Goal: Find contact information: Find contact information

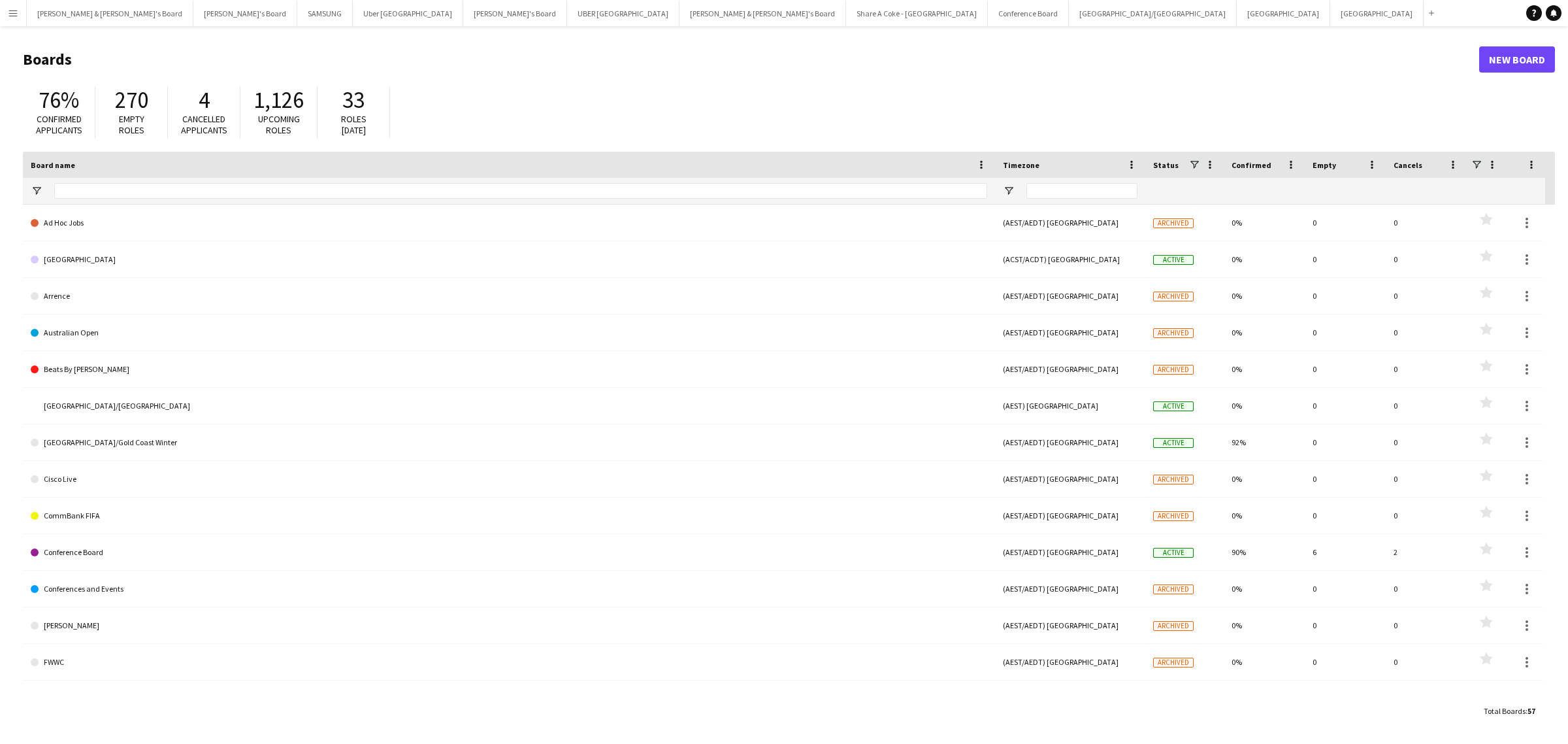
click at [12, 12] on app-icon "Menu" at bounding box center [12, 12] width 10 height 10
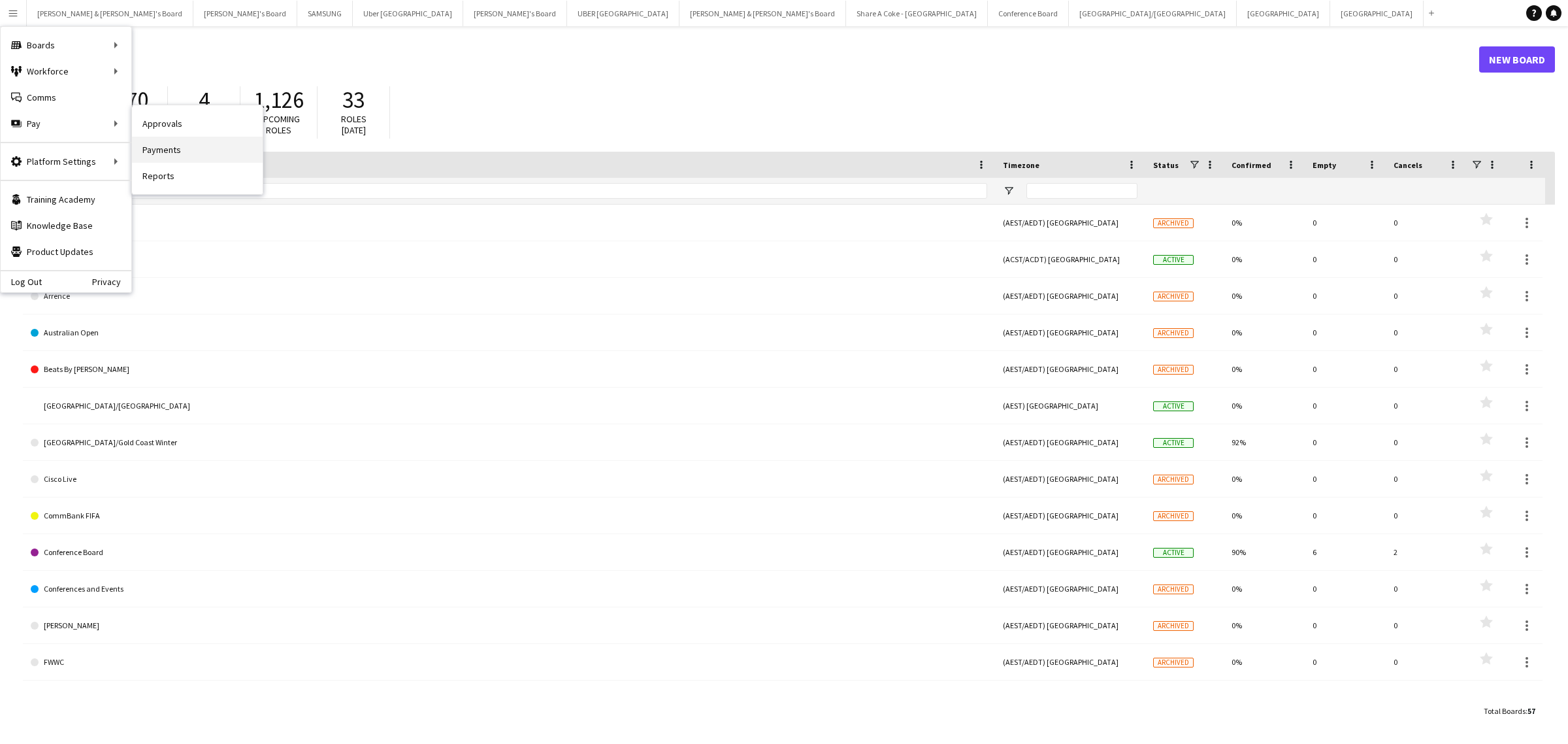
click at [180, 154] on link "Payments" at bounding box center [197, 150] width 130 height 26
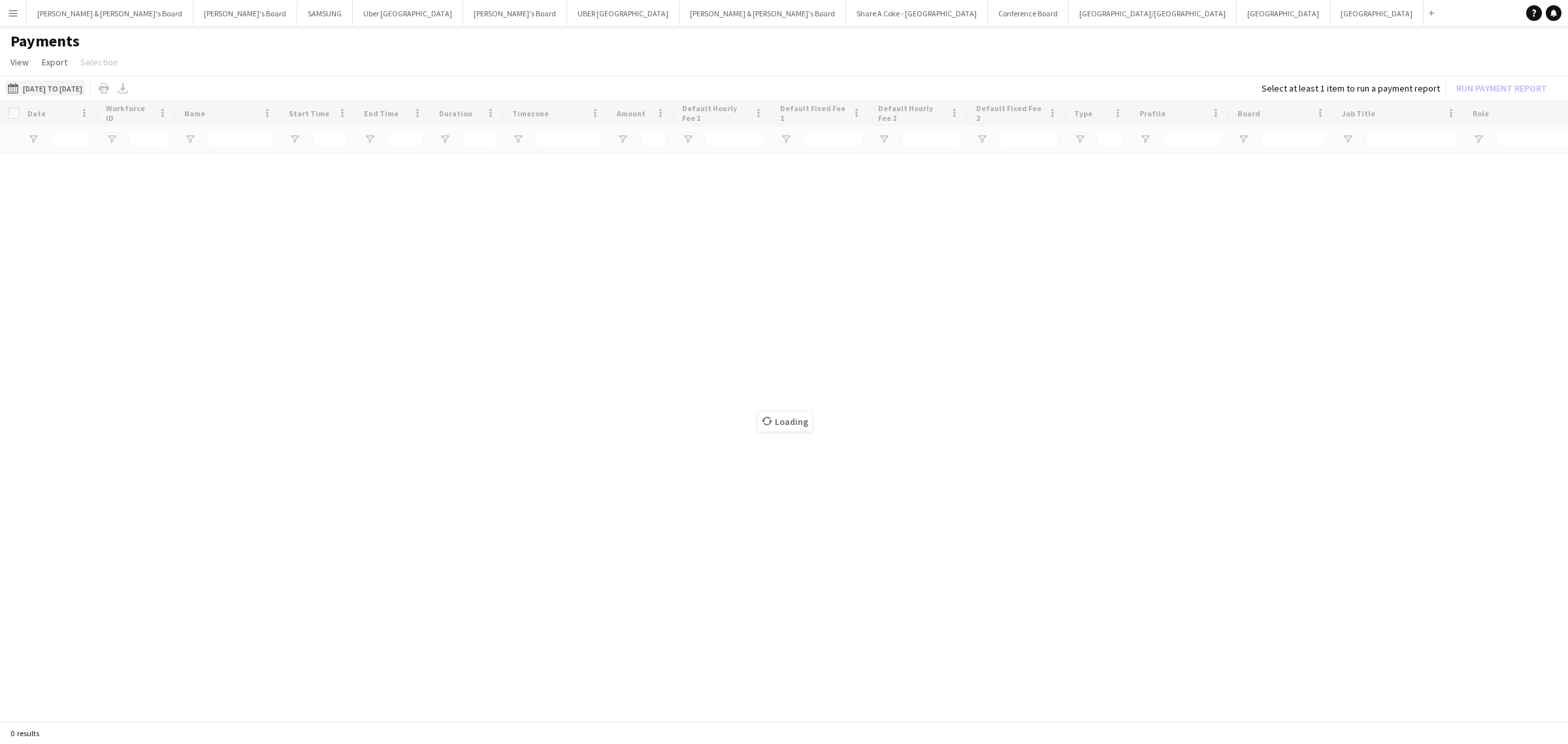
click at [85, 89] on button "01-08-2025 to 26-08-2025 01-08-2025 to 26-08-2025" at bounding box center [45, 89] width 80 height 16
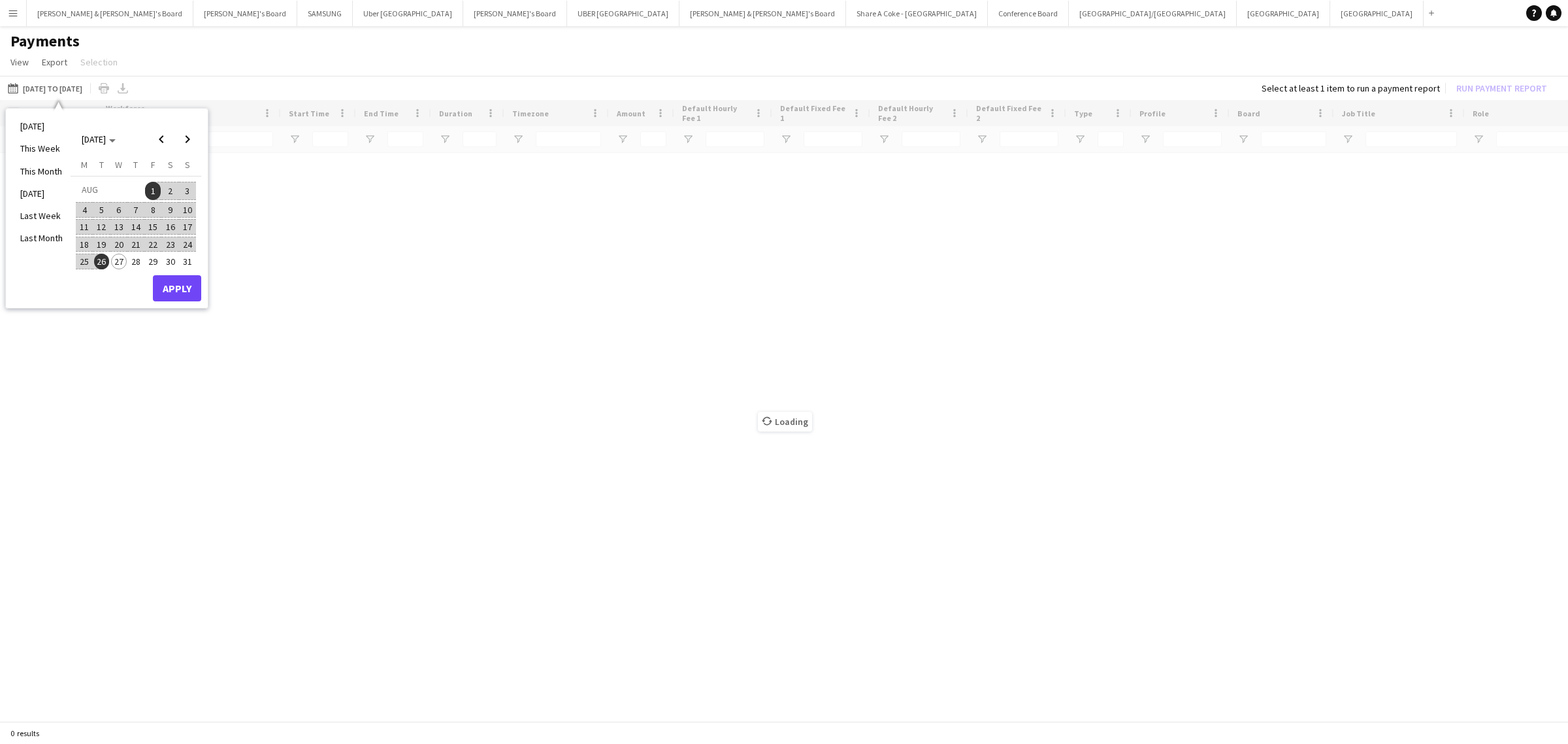
click at [154, 189] on span "1" at bounding box center [153, 191] width 16 height 19
click at [152, 229] on span "15" at bounding box center [153, 227] width 16 height 16
click at [178, 286] on button "Apply" at bounding box center [177, 288] width 48 height 26
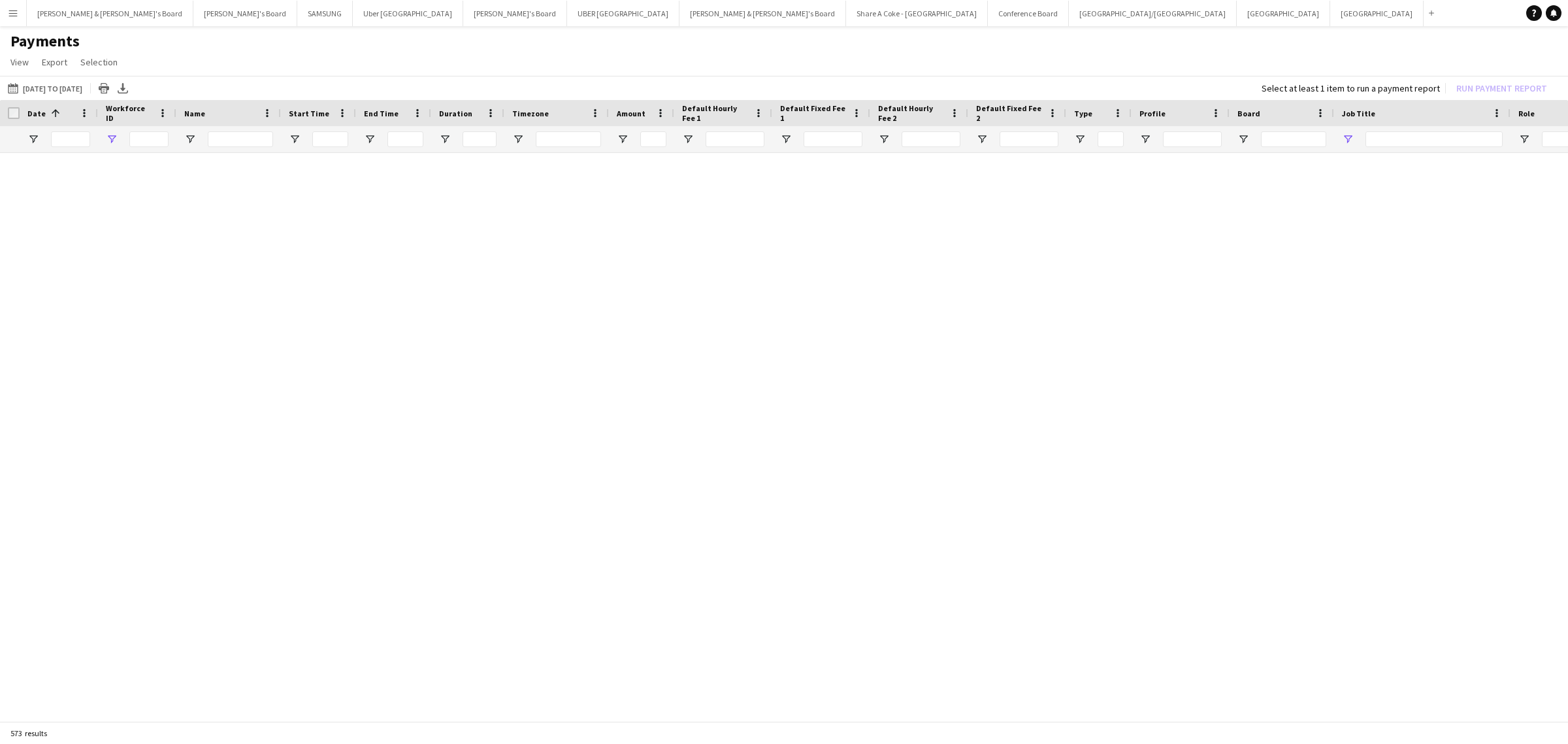
type input "******"
click at [12, 10] on app-icon "Menu" at bounding box center [12, 12] width 10 height 10
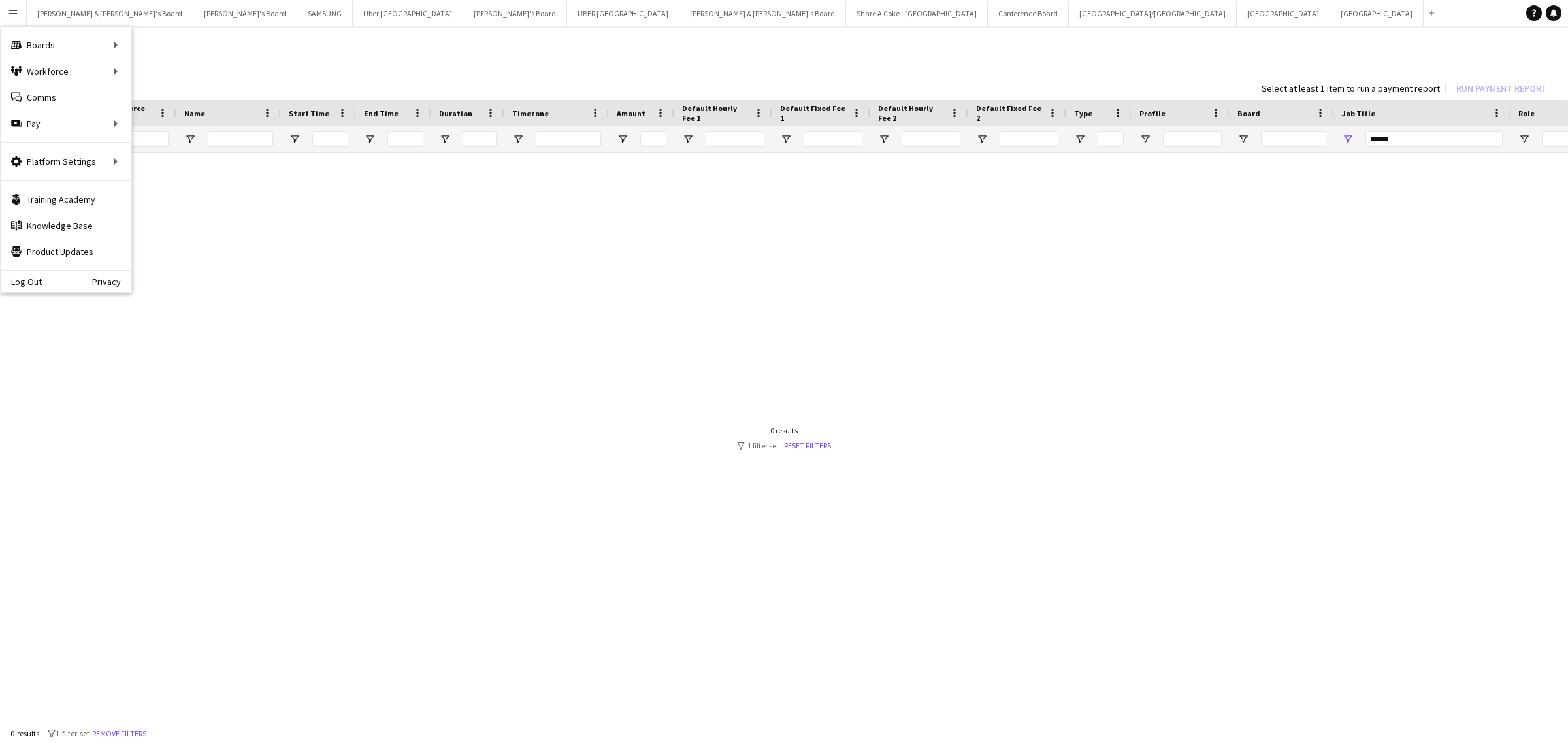
click at [398, 409] on div at bounding box center [784, 432] width 1568 height 558
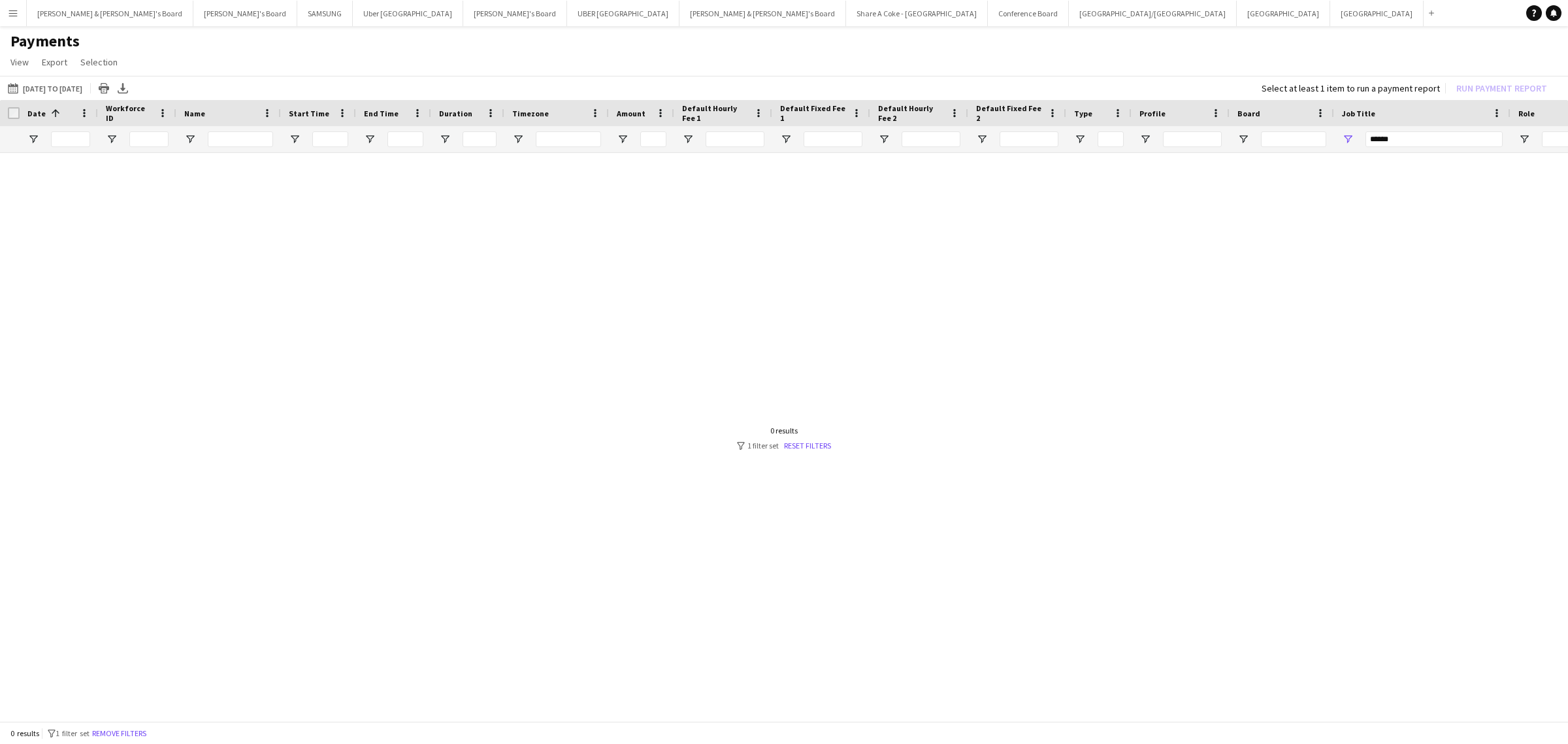
click at [1428, 130] on div "******" at bounding box center [1434, 139] width 137 height 26
drag, startPoint x: 1419, startPoint y: 134, endPoint x: 1321, endPoint y: 145, distance: 98.6
click at [1321, 145] on div at bounding box center [1115, 139] width 2229 height 26
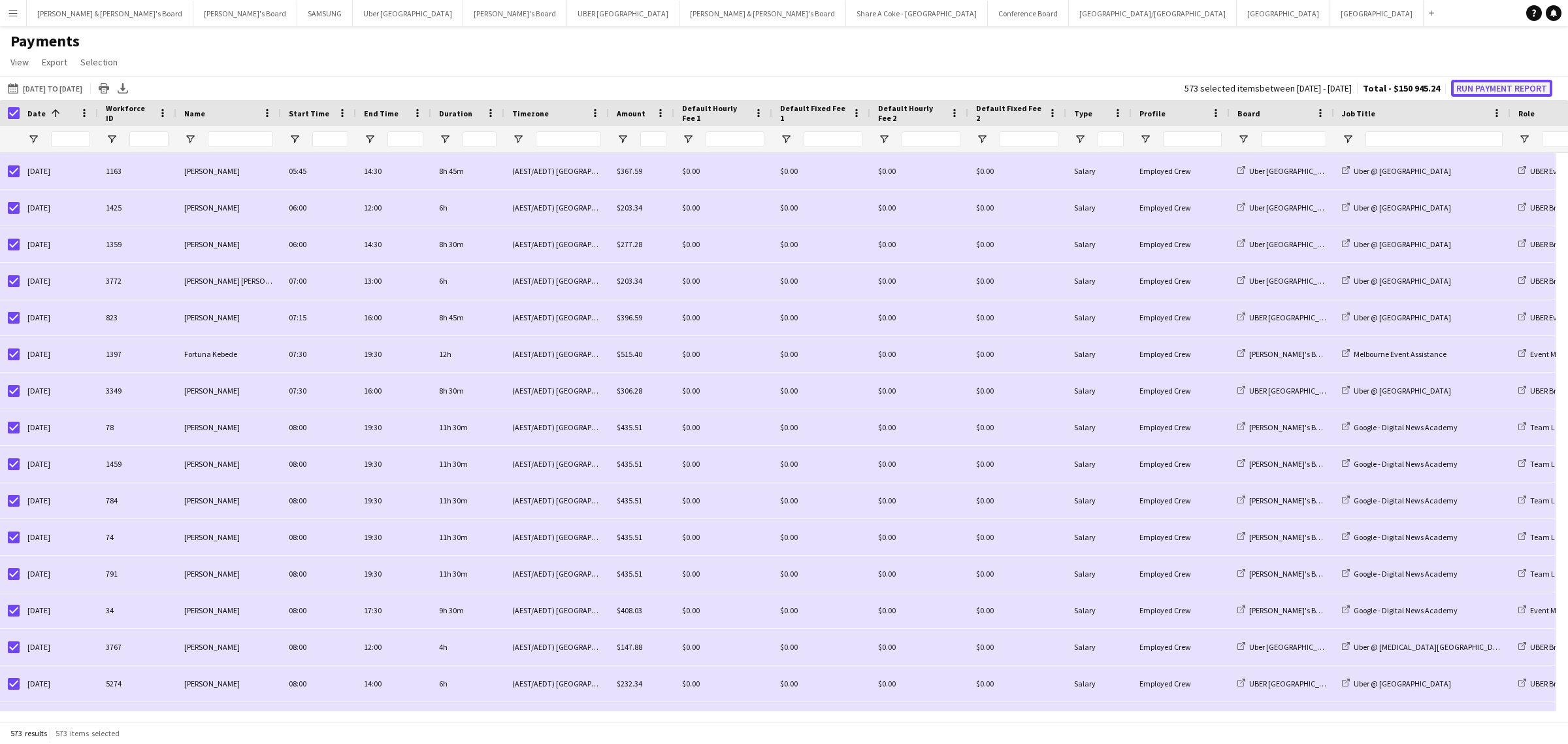
click at [1518, 87] on button "Run Payment Report" at bounding box center [1502, 89] width 101 height 17
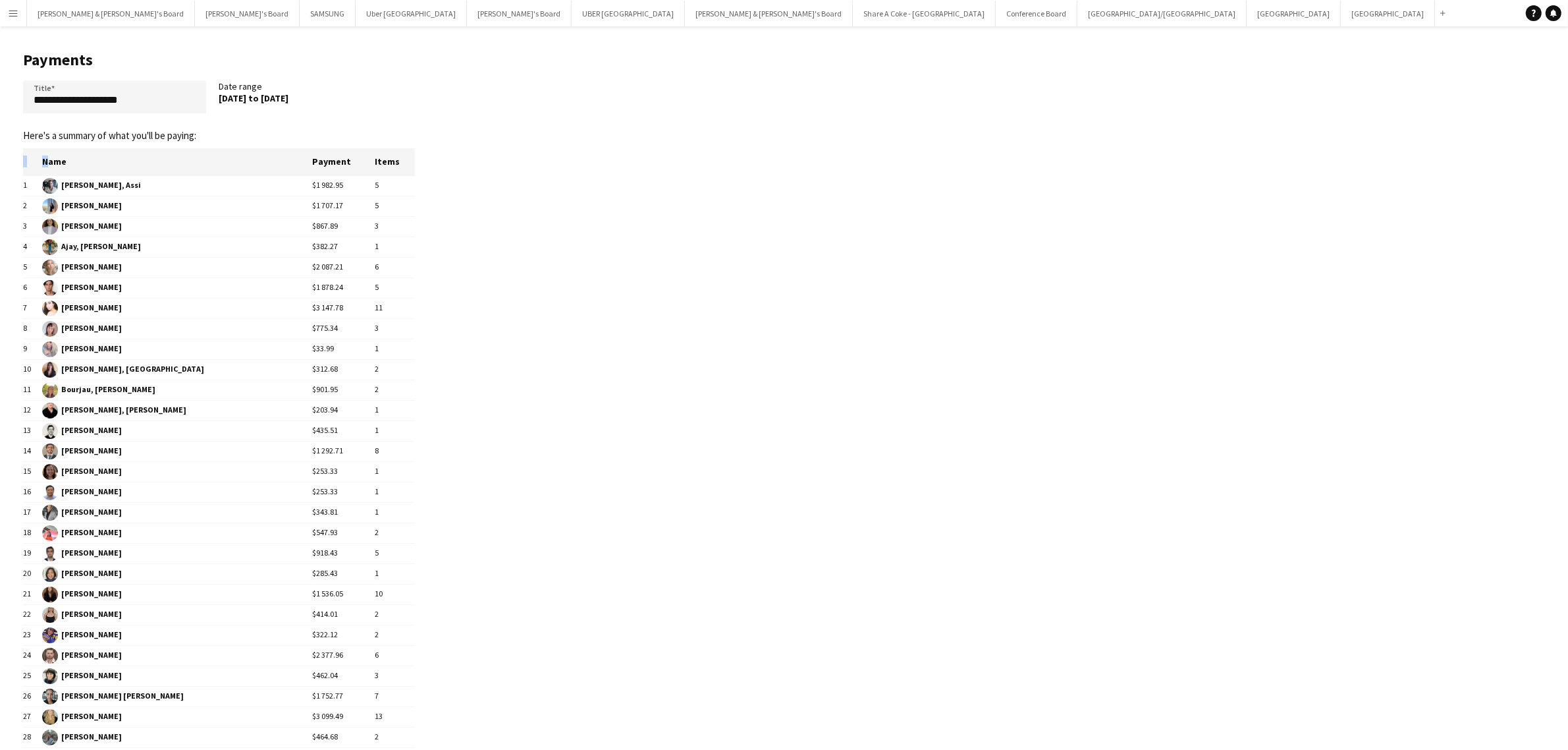
drag, startPoint x: 46, startPoint y: 160, endPoint x: 422, endPoint y: 371, distance: 431.2
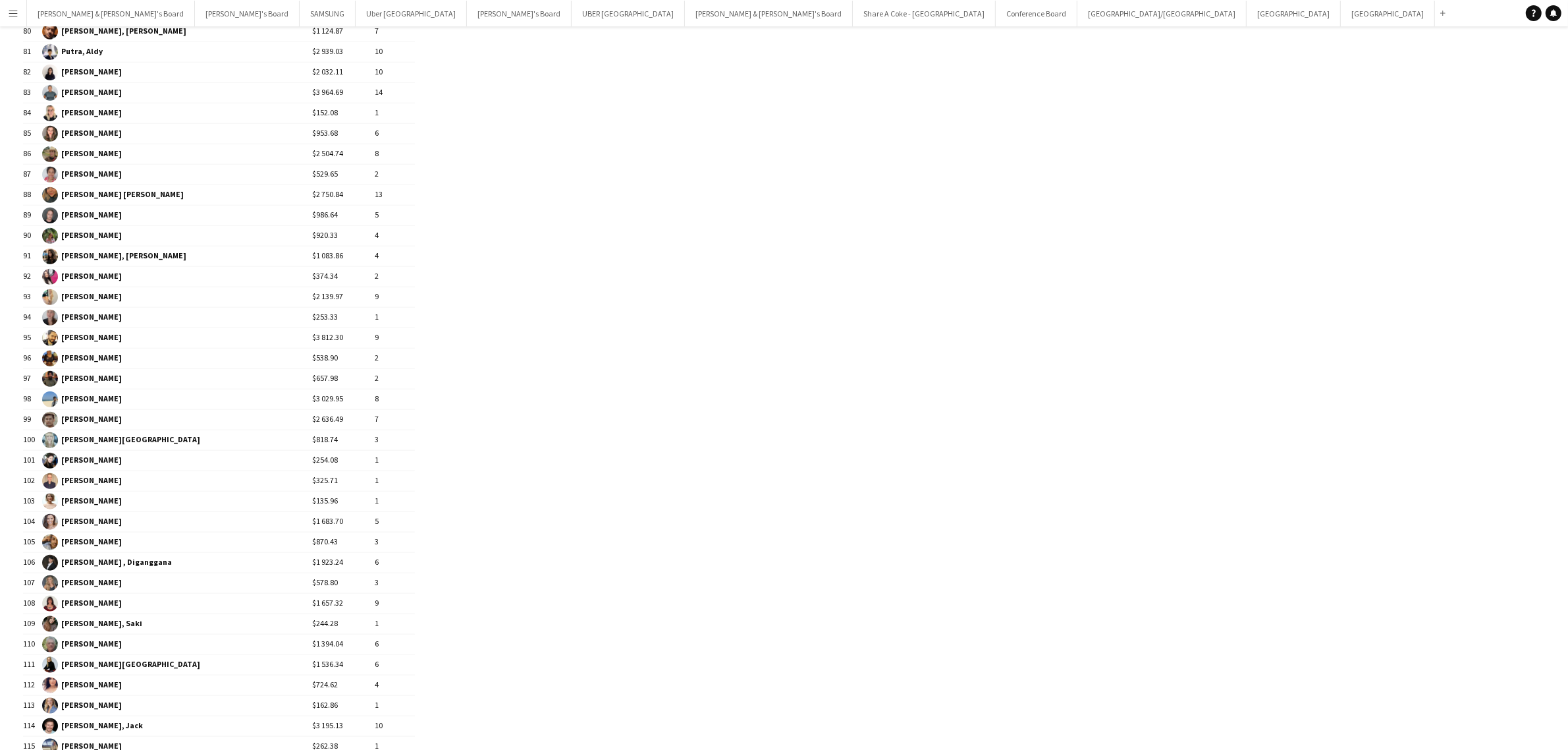
scroll to position [2136, 0]
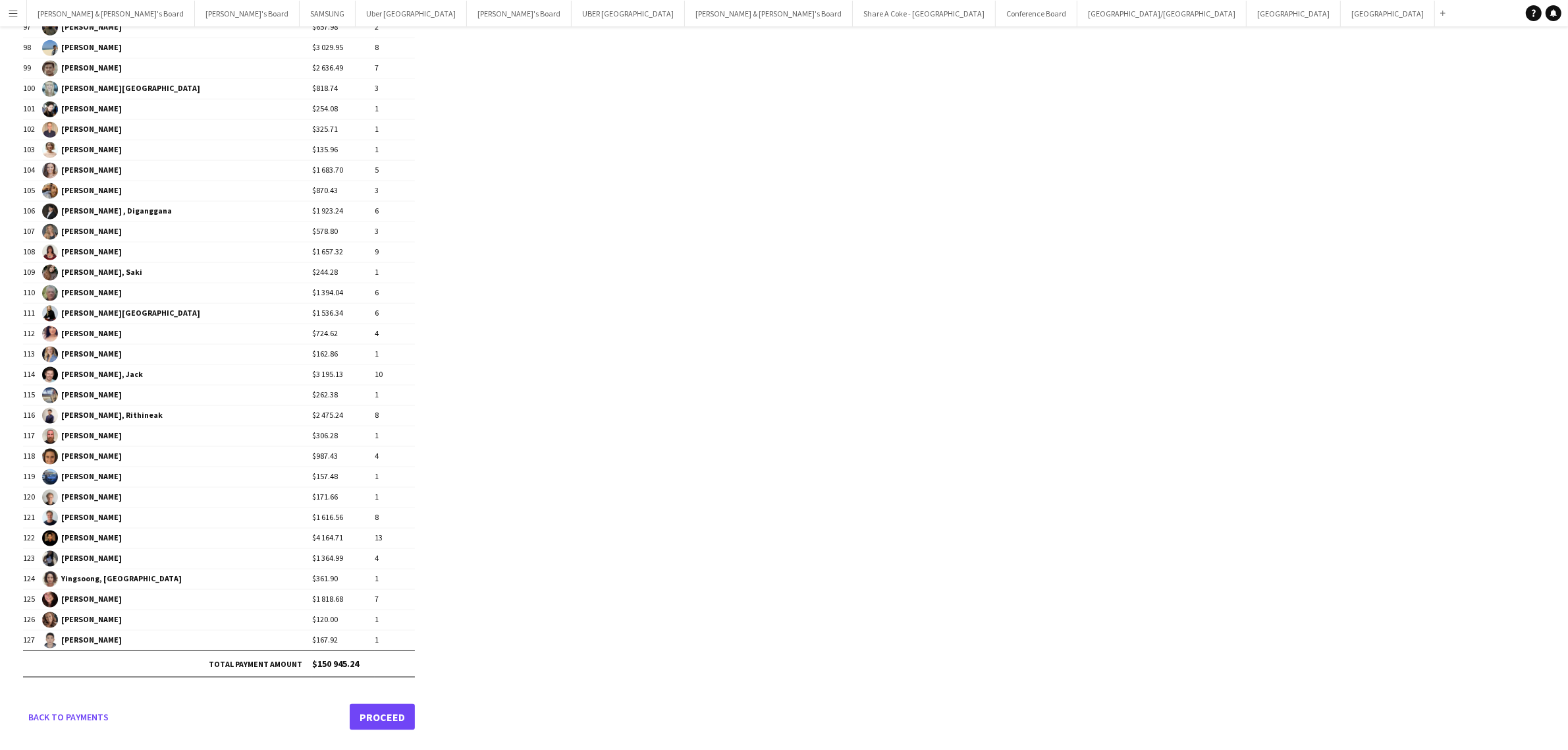
click at [354, 666] on td "$150 945.24" at bounding box center [363, 664] width 102 height 27
copy table "Name Payment Items 1 Abu-ragheef, Assi $1 982.95 5 2 agarwal, Sneha $1 707.17 5…"
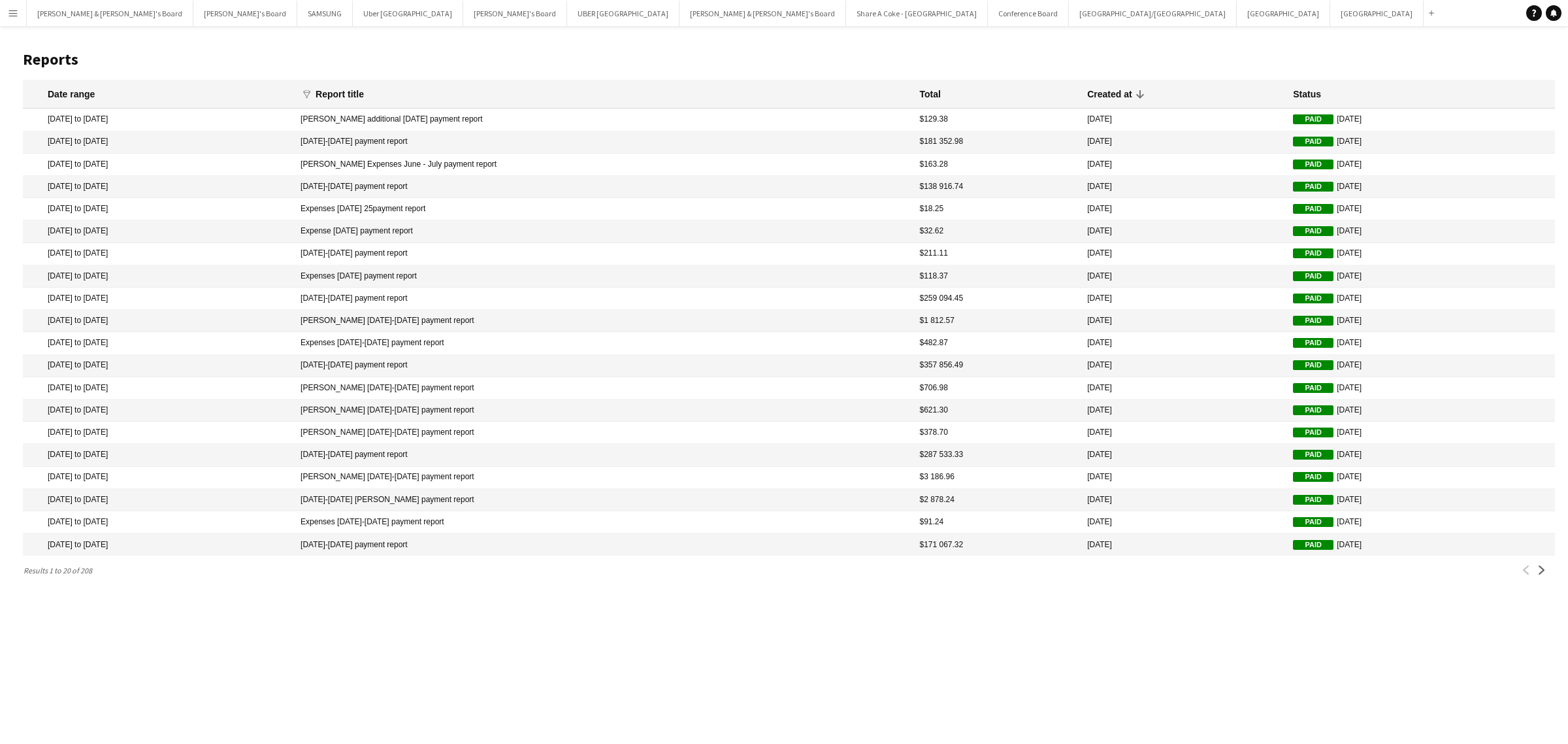
click at [11, 17] on app-icon "Menu" at bounding box center [12, 12] width 10 height 10
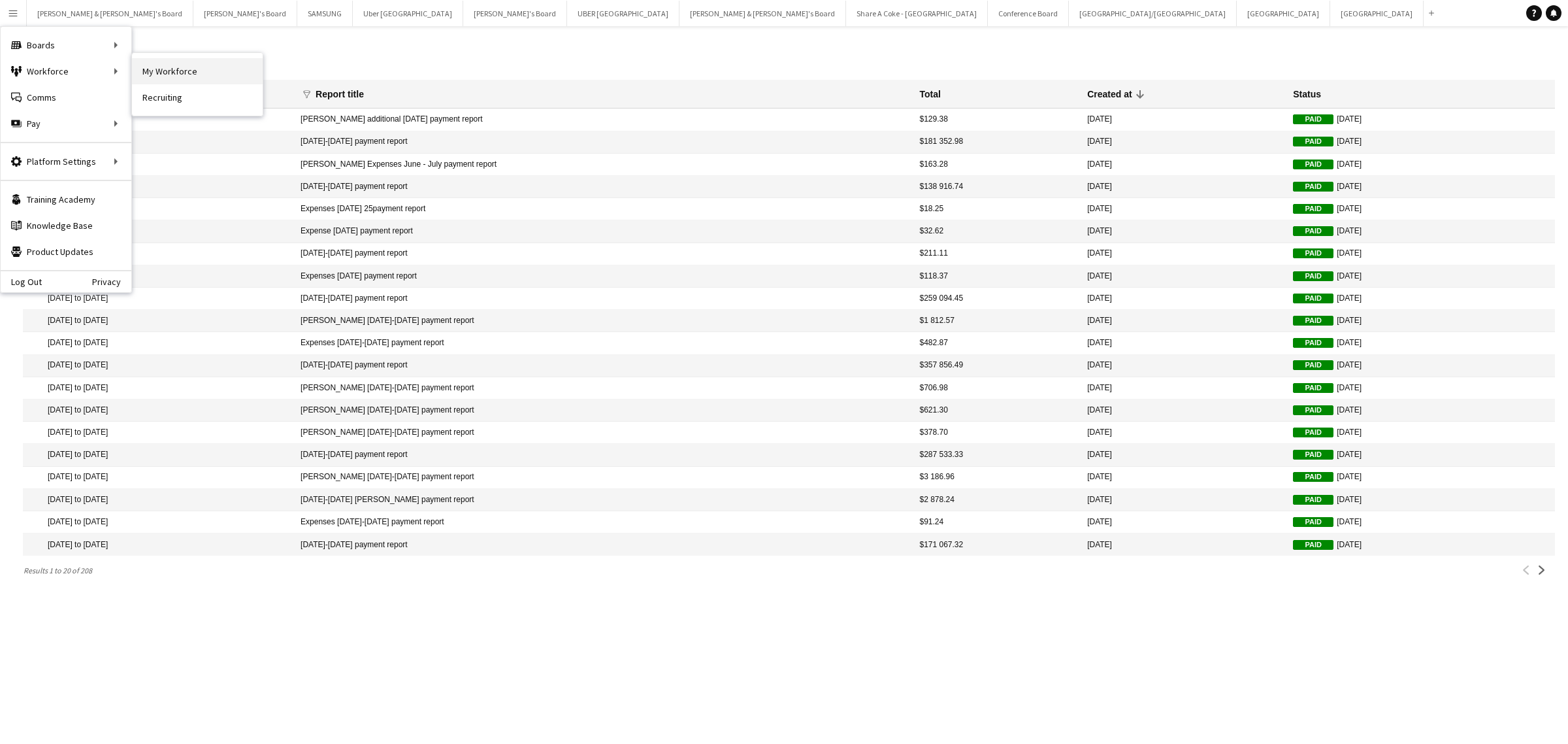
click at [188, 76] on link "My Workforce" at bounding box center [197, 71] width 130 height 26
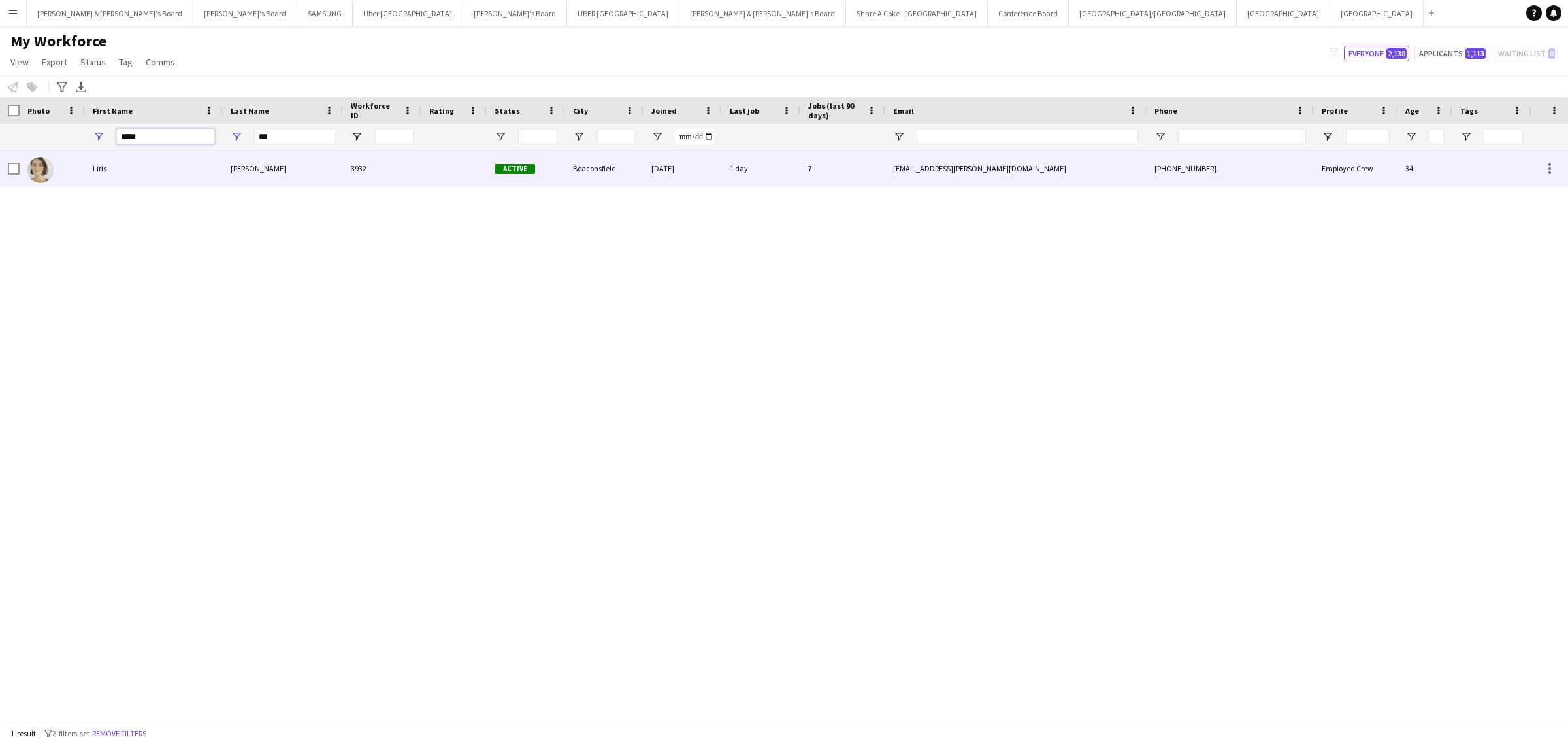
drag, startPoint x: 175, startPoint y: 139, endPoint x: 56, endPoint y: 151, distance: 119.6
click at [56, 151] on div "Workforce Details Photo First Name" at bounding box center [784, 409] width 1568 height 624
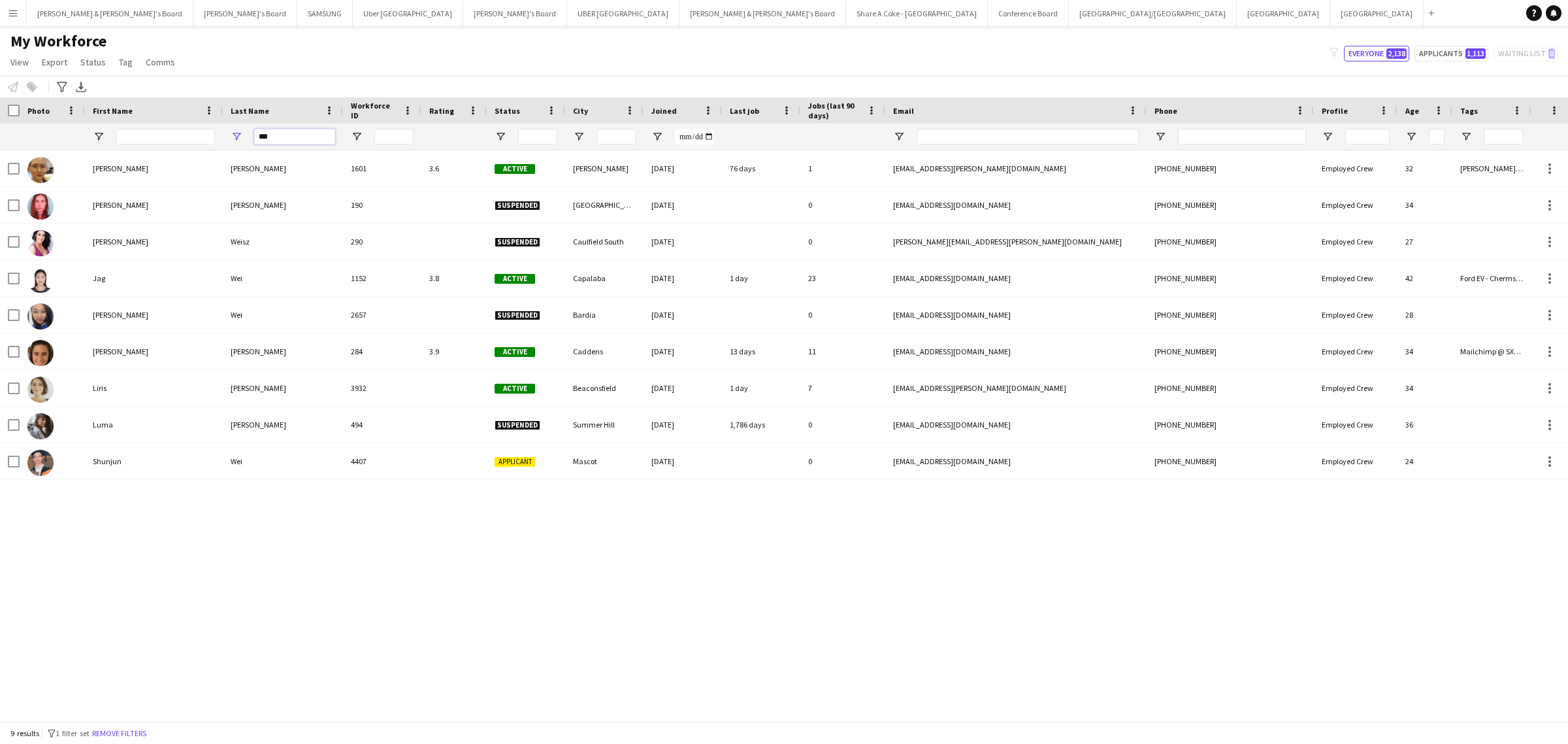
drag, startPoint x: 290, startPoint y: 141, endPoint x: 181, endPoint y: 141, distance: 109.0
click at [181, 141] on div "***" at bounding box center [765, 137] width 1531 height 26
paste input "*****"
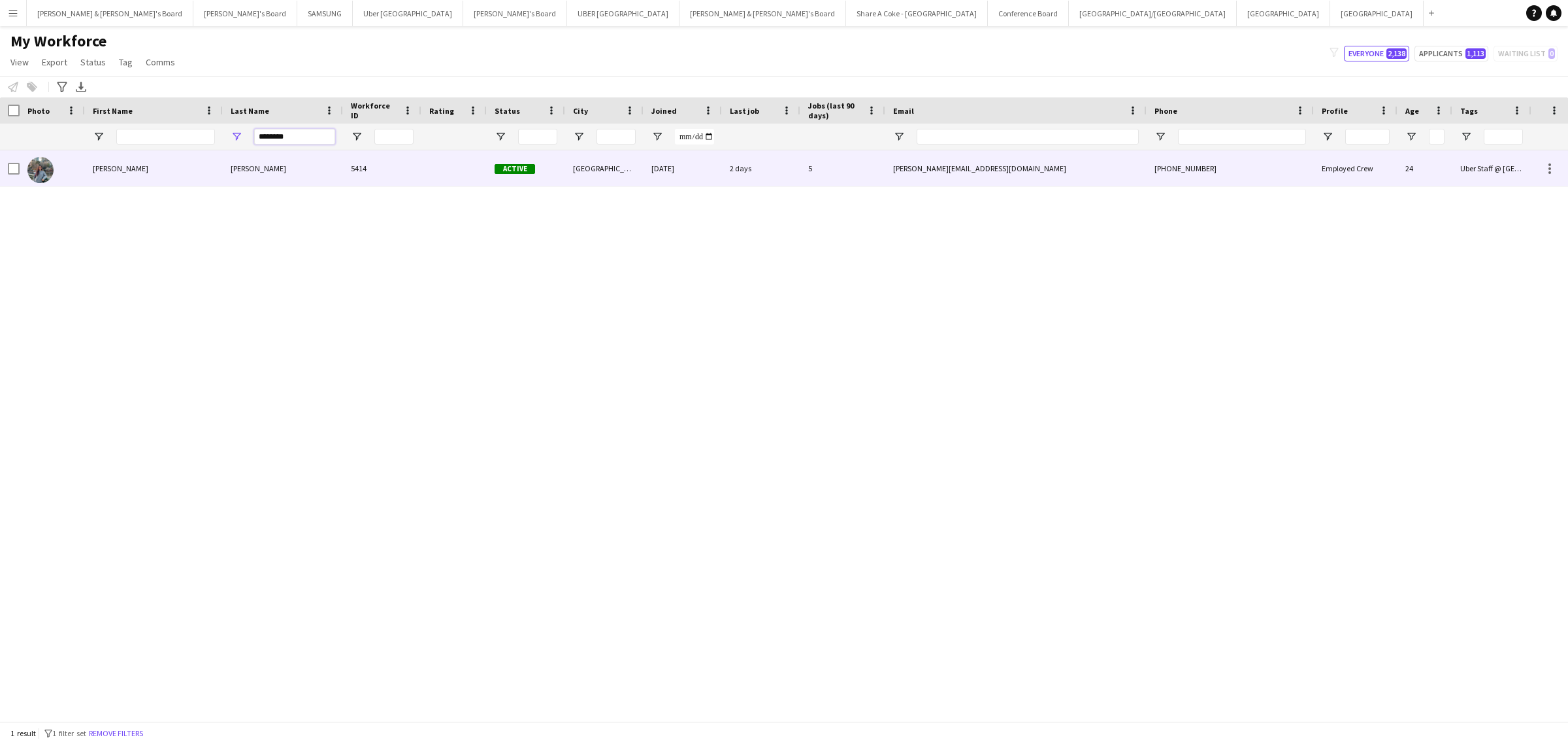
type input "********"
click at [119, 165] on div "[PERSON_NAME]" at bounding box center [154, 169] width 138 height 36
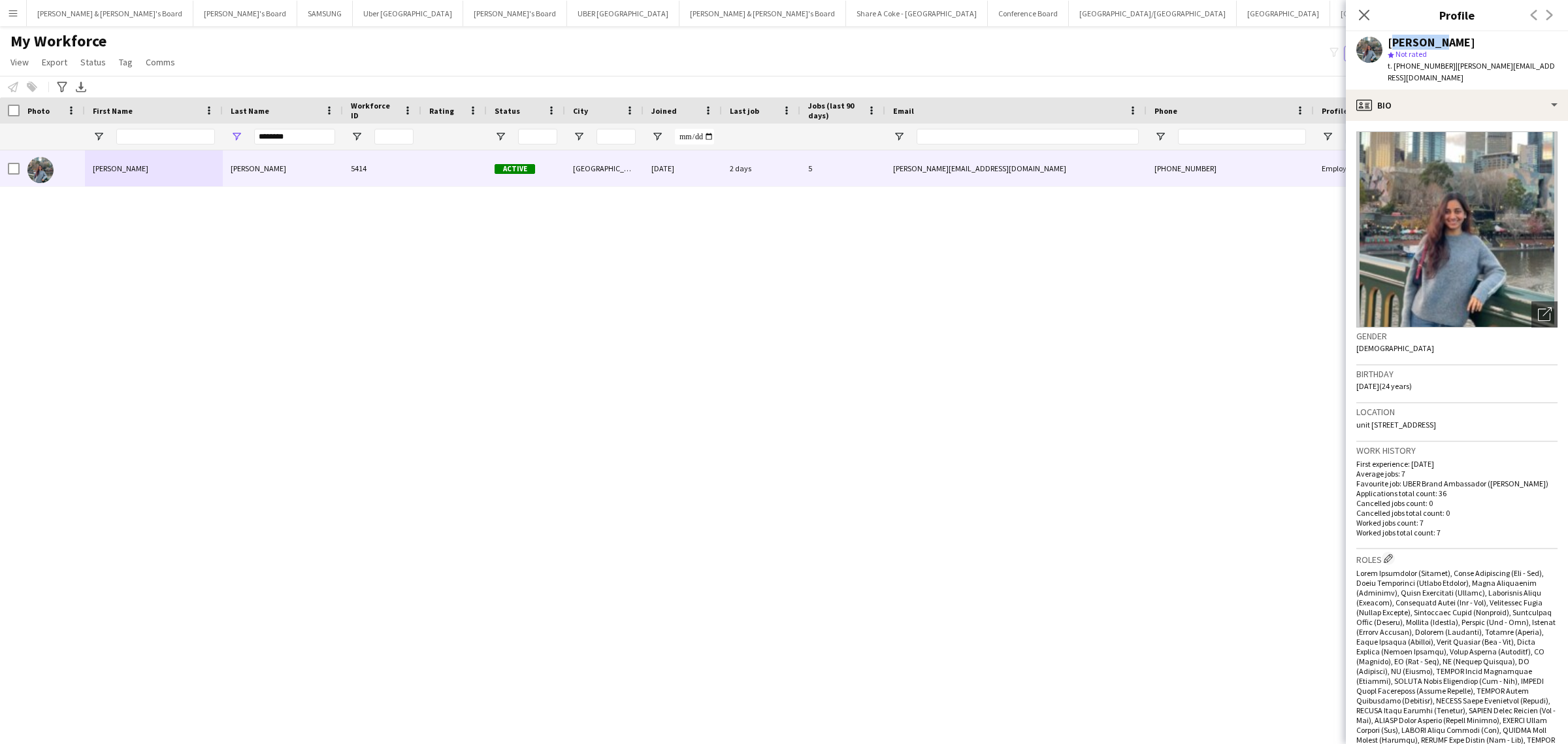
drag, startPoint x: 1389, startPoint y: 40, endPoint x: 1430, endPoint y: 33, distance: 41.6
click at [1430, 33] on div "[PERSON_NAME] star Not rated t. [PHONE_NUMBER] | [PERSON_NAME][EMAIL_ADDRESS][D…" at bounding box center [1457, 60] width 222 height 58
copy div "[PERSON_NAME]"
drag, startPoint x: 1445, startPoint y: 64, endPoint x: 1488, endPoint y: 66, distance: 43.0
click at [1488, 66] on span "| [PERSON_NAME][EMAIL_ADDRESS][DOMAIN_NAME]" at bounding box center [1471, 71] width 167 height 22
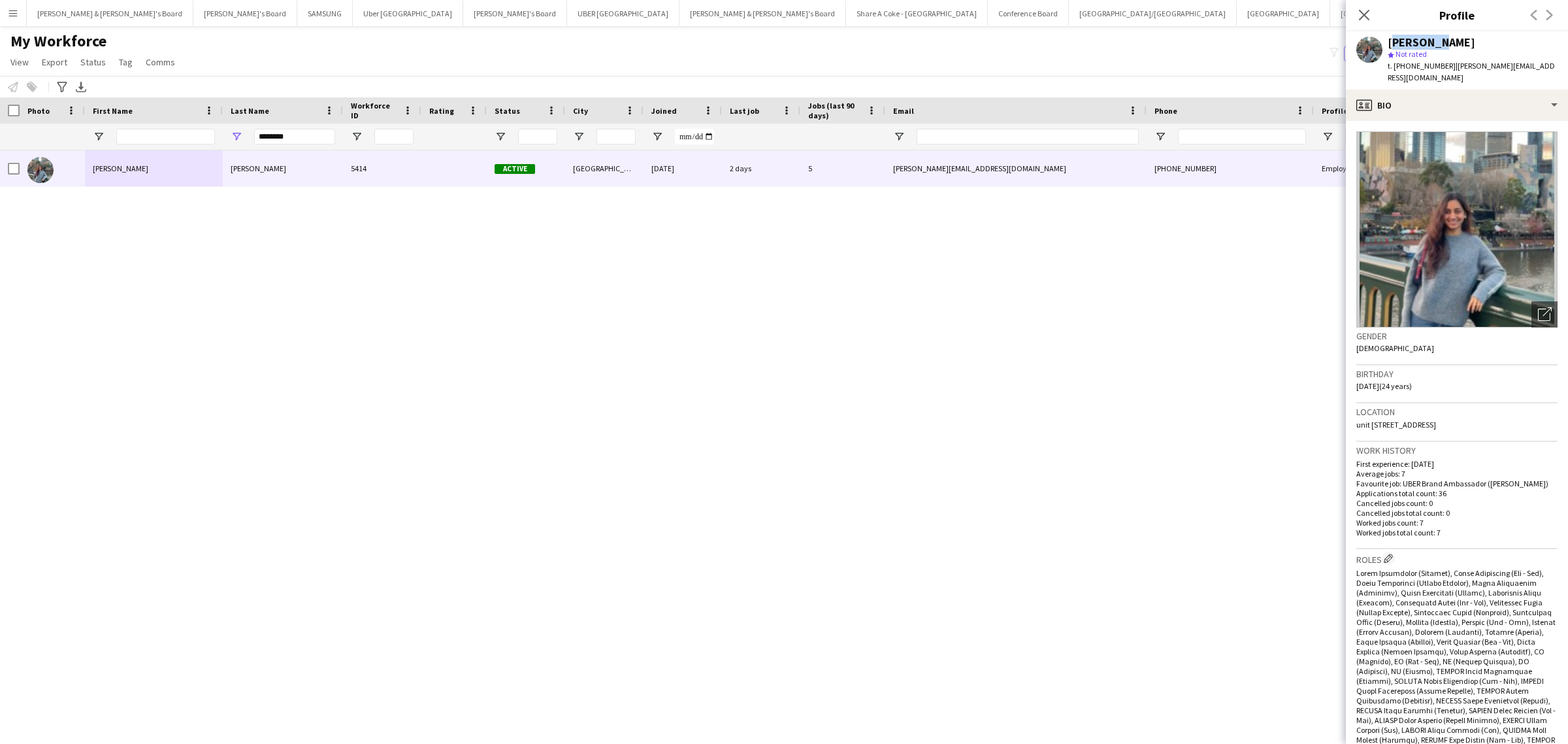
click at [1488, 66] on span "| [PERSON_NAME][EMAIL_ADDRESS][DOMAIN_NAME]" at bounding box center [1471, 71] width 167 height 22
click at [1445, 67] on span "| [PERSON_NAME][EMAIL_ADDRESS][DOMAIN_NAME]" at bounding box center [1471, 71] width 167 height 22
drag, startPoint x: 1445, startPoint y: 67, endPoint x: 1556, endPoint y: 63, distance: 111.1
click at [1556, 63] on div "[PERSON_NAME] star Not rated t. [PHONE_NUMBER] | [PERSON_NAME][EMAIL_ADDRESS][D…" at bounding box center [1457, 60] width 222 height 58
copy span "[PERSON_NAME][EMAIL_ADDRESS][DOMAIN_NAME]"
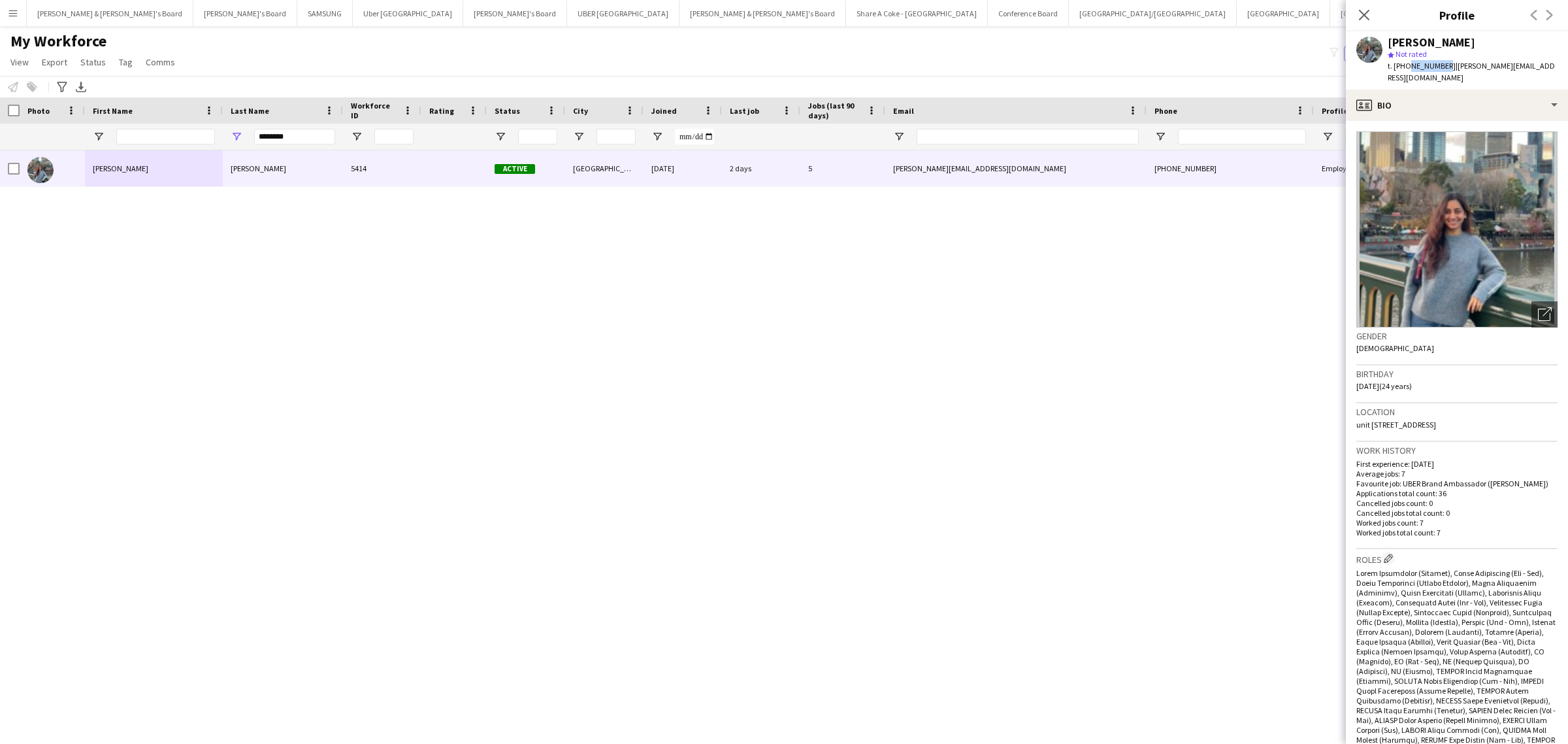
drag, startPoint x: 1405, startPoint y: 66, endPoint x: 1441, endPoint y: 65, distance: 36.0
click at [1441, 65] on div "t. [PHONE_NUMBER] | [PERSON_NAME][EMAIL_ADDRESS][DOMAIN_NAME]" at bounding box center [1473, 71] width 170 height 23
copy span "481308167"
drag, startPoint x: 1354, startPoint y: 412, endPoint x: 1445, endPoint y: 410, distance: 91.0
click at [1445, 410] on app-crew-profile-bio "Open photos pop-in Gender [DEMOGRAPHIC_DATA] Birthday [DEMOGRAPHIC_DATA] (24 ye…" at bounding box center [1457, 433] width 222 height 623
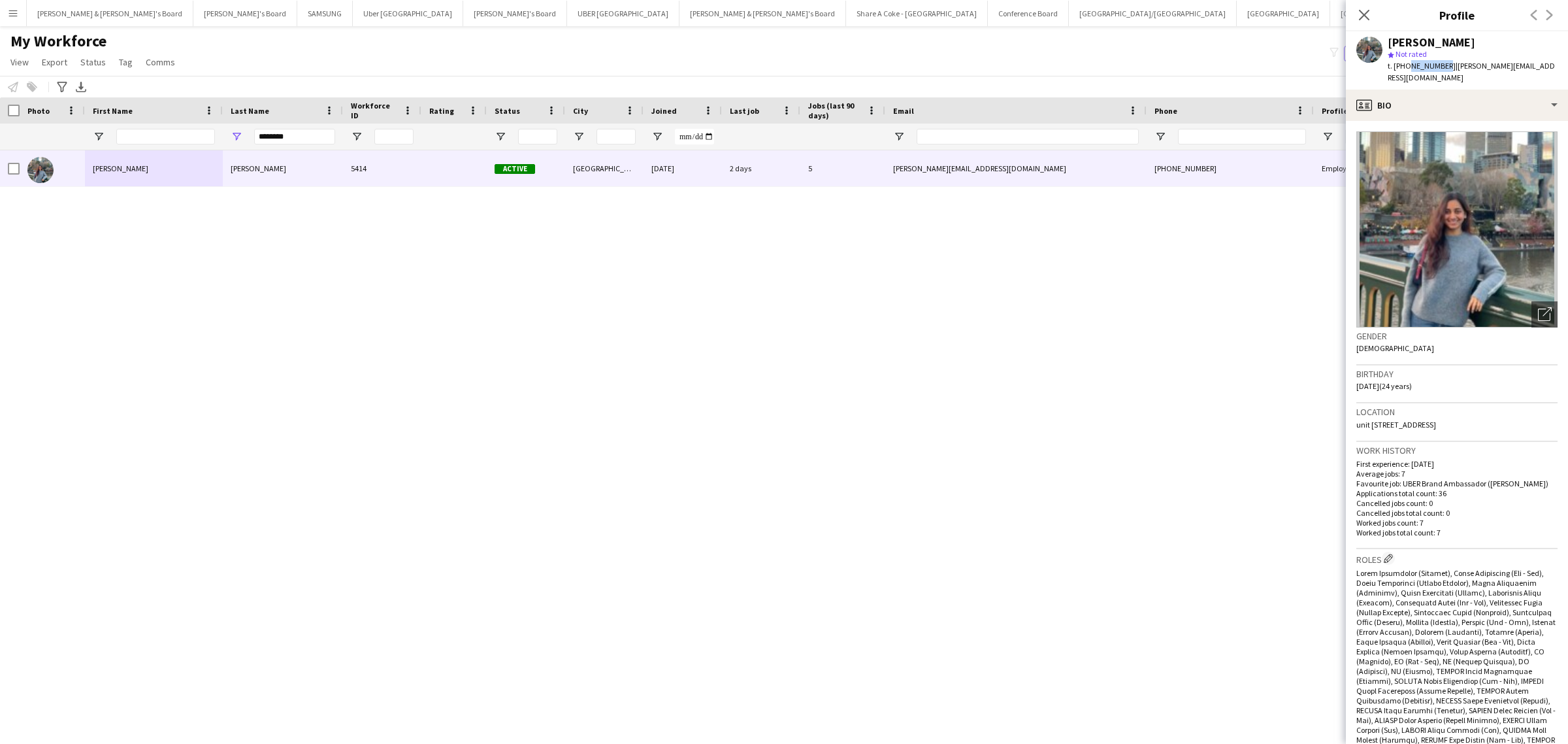
copy span "unit [STREET_ADDRESS]"
click at [1403, 103] on div "profile Bio" at bounding box center [1457, 105] width 222 height 31
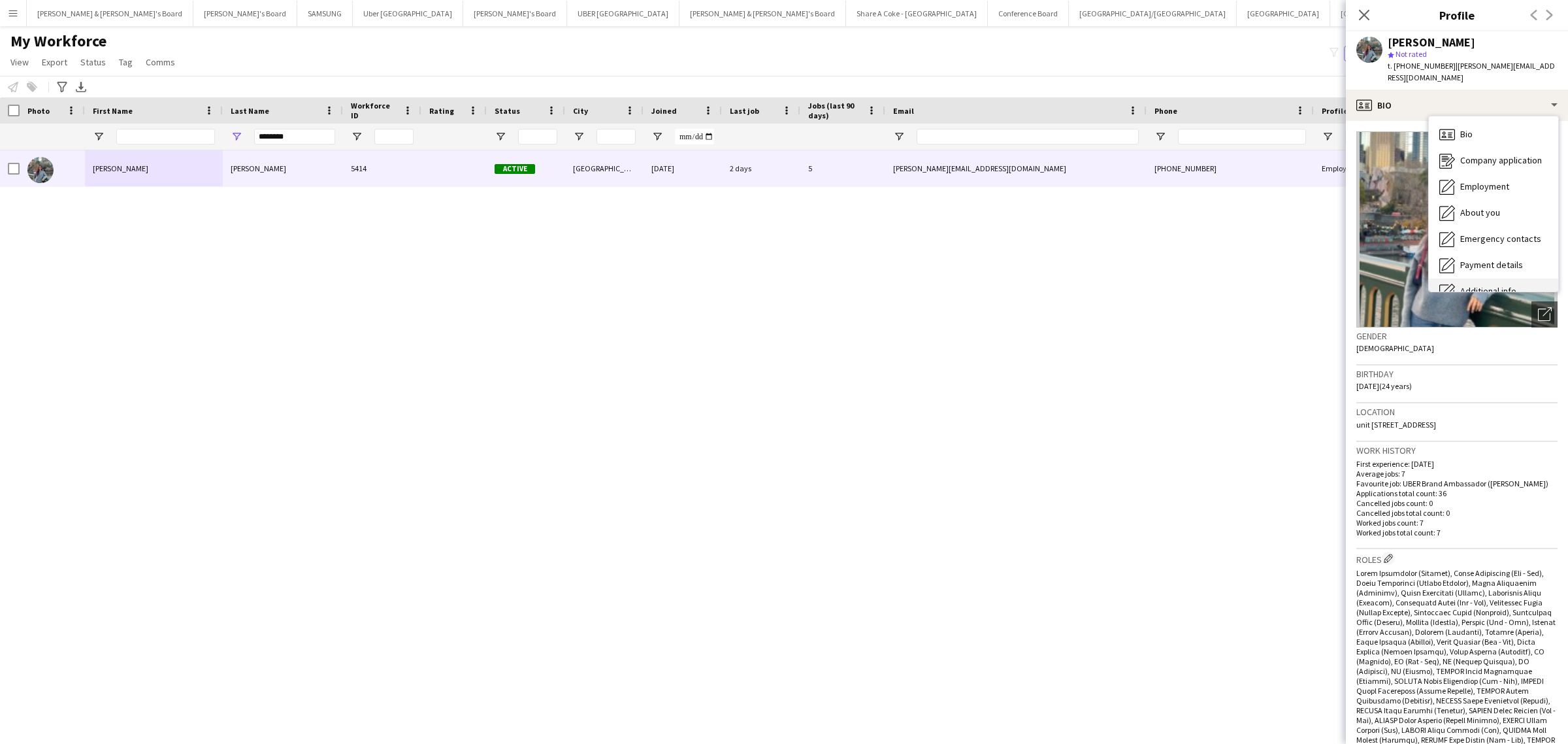
click at [1468, 279] on div "Additional info Additional info" at bounding box center [1493, 292] width 130 height 26
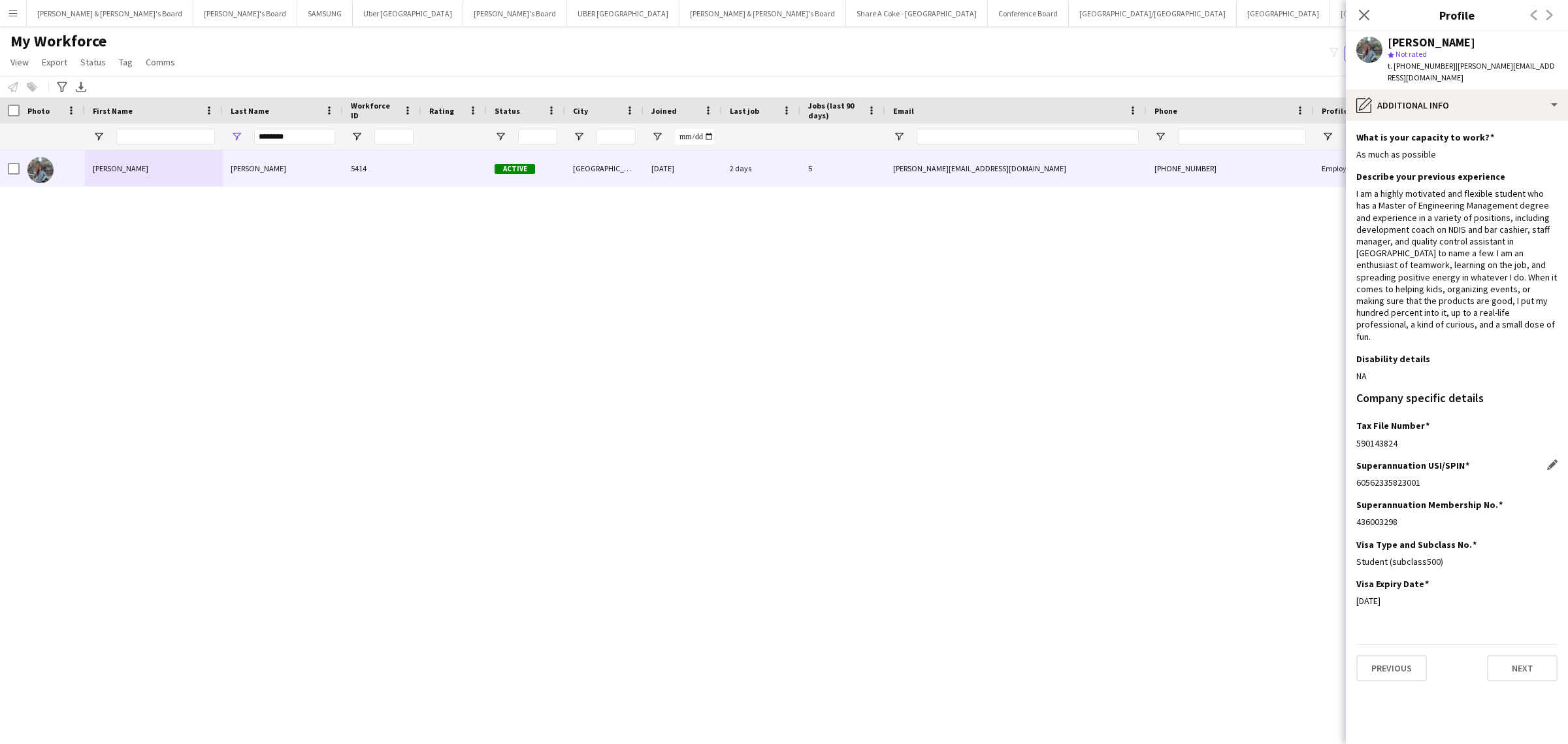
drag, startPoint x: 1357, startPoint y: 461, endPoint x: 1474, endPoint y: 448, distance: 117.7
click at [1474, 460] on div "Superannuation USI/SPIN Edit this field 60562335823001" at bounding box center [1457, 479] width 201 height 40
copy div "60562335823001"
drag, startPoint x: 1356, startPoint y: 498, endPoint x: 1397, endPoint y: 498, distance: 41.0
click at [1397, 516] on div "436003298" at bounding box center [1457, 521] width 201 height 12
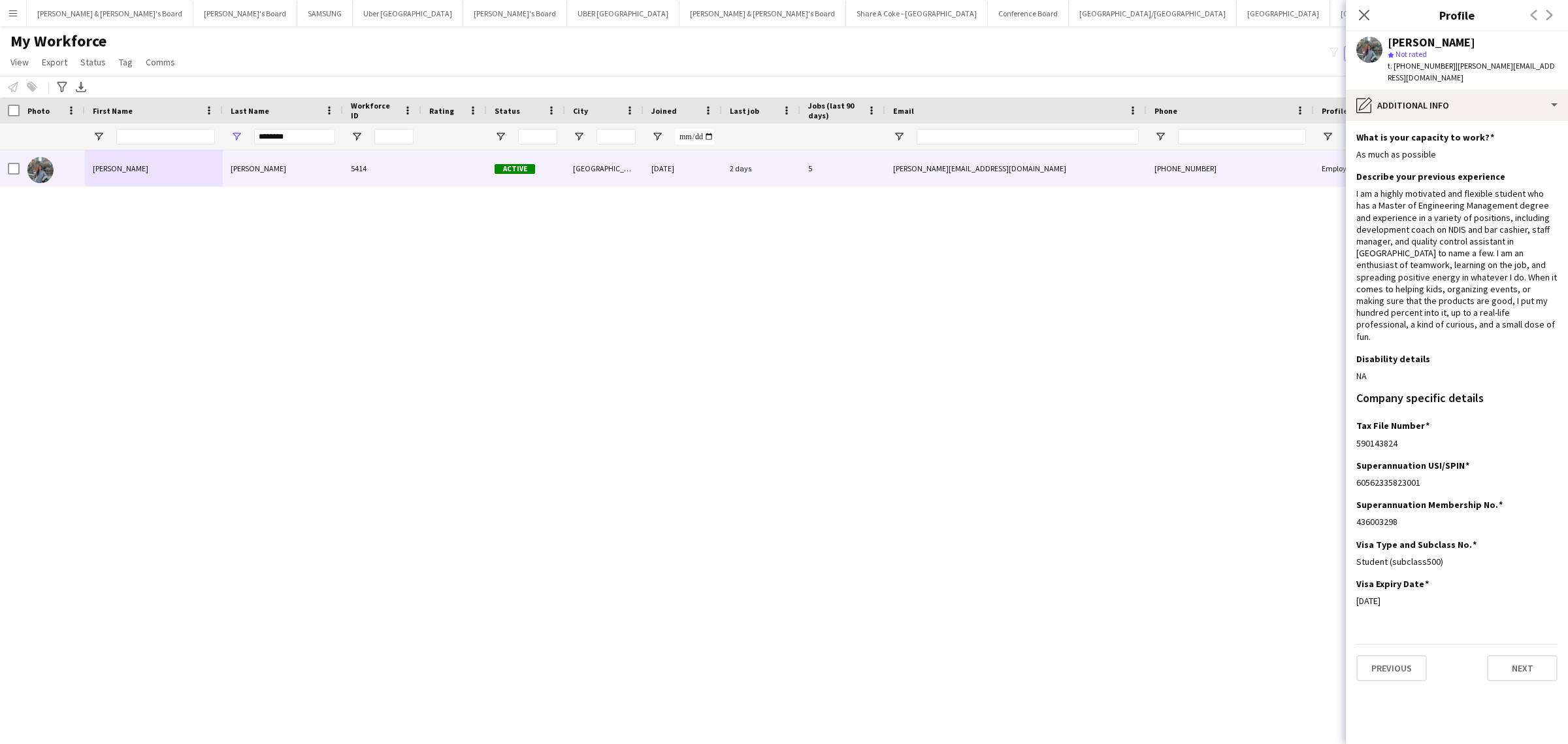
copy div "436003298"
drag, startPoint x: 1356, startPoint y: 420, endPoint x: 1410, endPoint y: 420, distance: 54.0
click at [1410, 437] on div "590143824" at bounding box center [1457, 443] width 201 height 12
copy div "590143824"
click at [1397, 40] on div "[PERSON_NAME]" at bounding box center [1431, 42] width 88 height 12
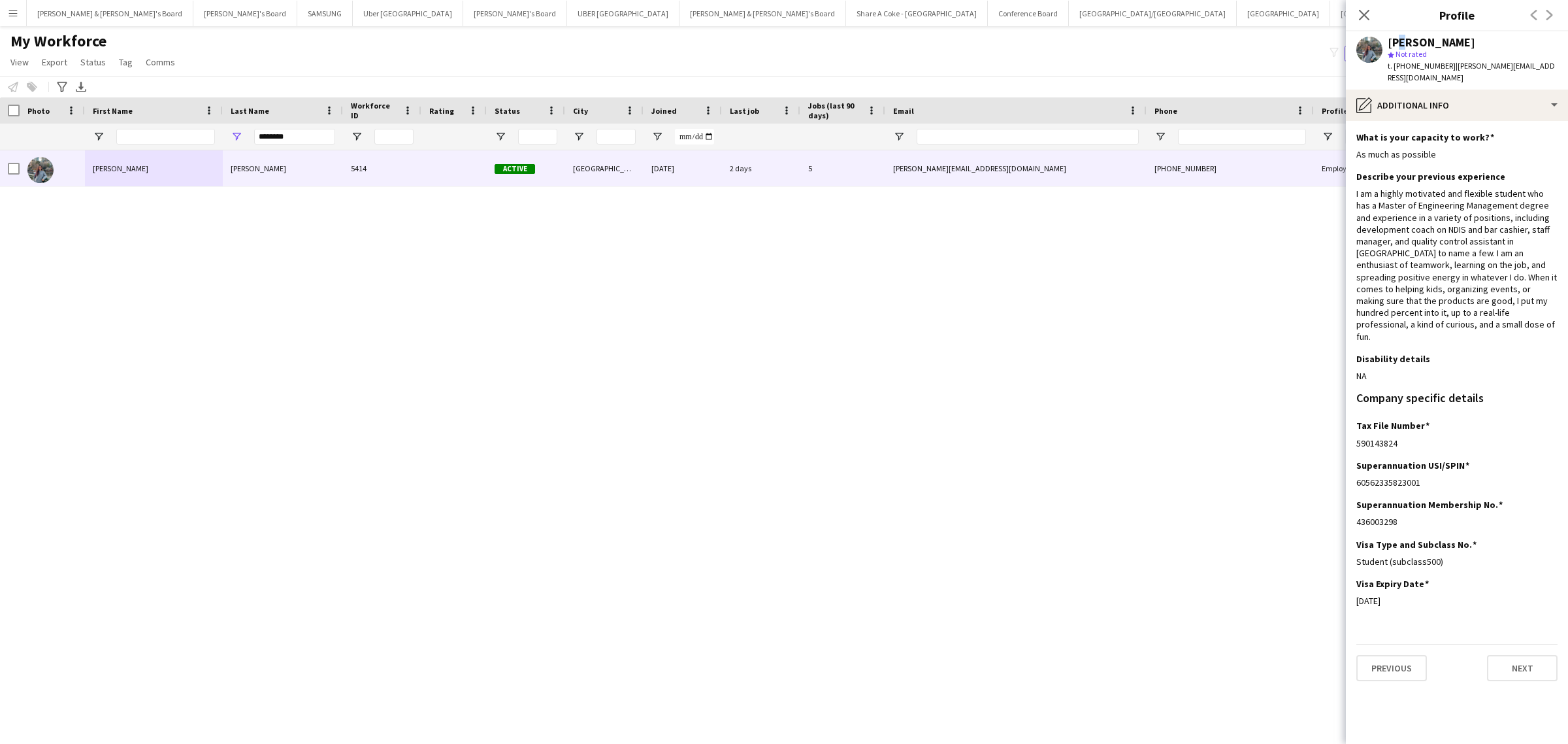
drag, startPoint x: 1389, startPoint y: 40, endPoint x: 1565, endPoint y: 50, distance: 176.3
click at [1484, 38] on div "[PERSON_NAME]" at bounding box center [1473, 42] width 170 height 12
copy div "[PERSON_NAME]"
drag, startPoint x: 1481, startPoint y: 89, endPoint x: 1481, endPoint y: 113, distance: 24.0
click at [1481, 89] on div "pencil4 Additional info" at bounding box center [1457, 105] width 222 height 31
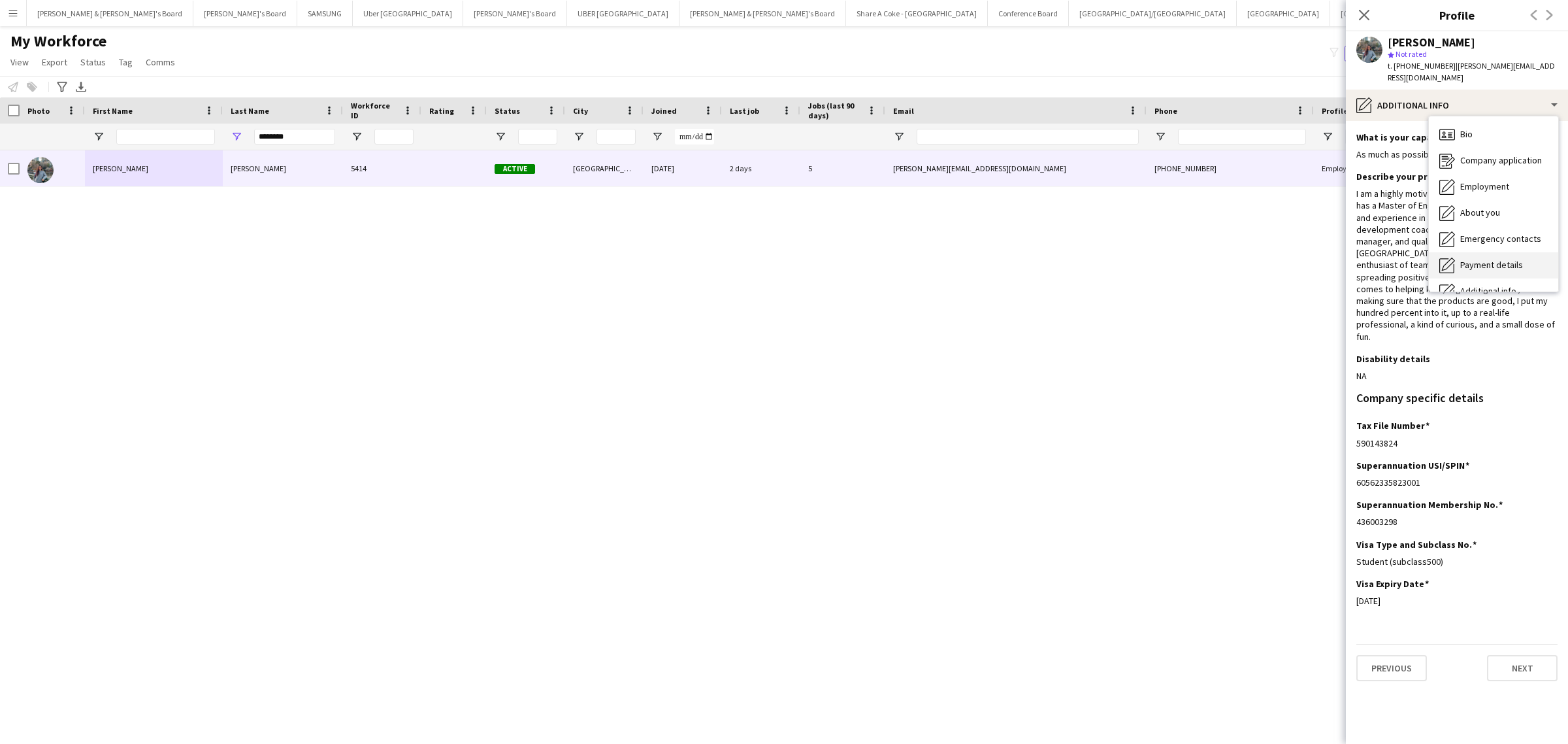
click at [1497, 259] on span "Payment details" at bounding box center [1491, 264] width 63 height 12
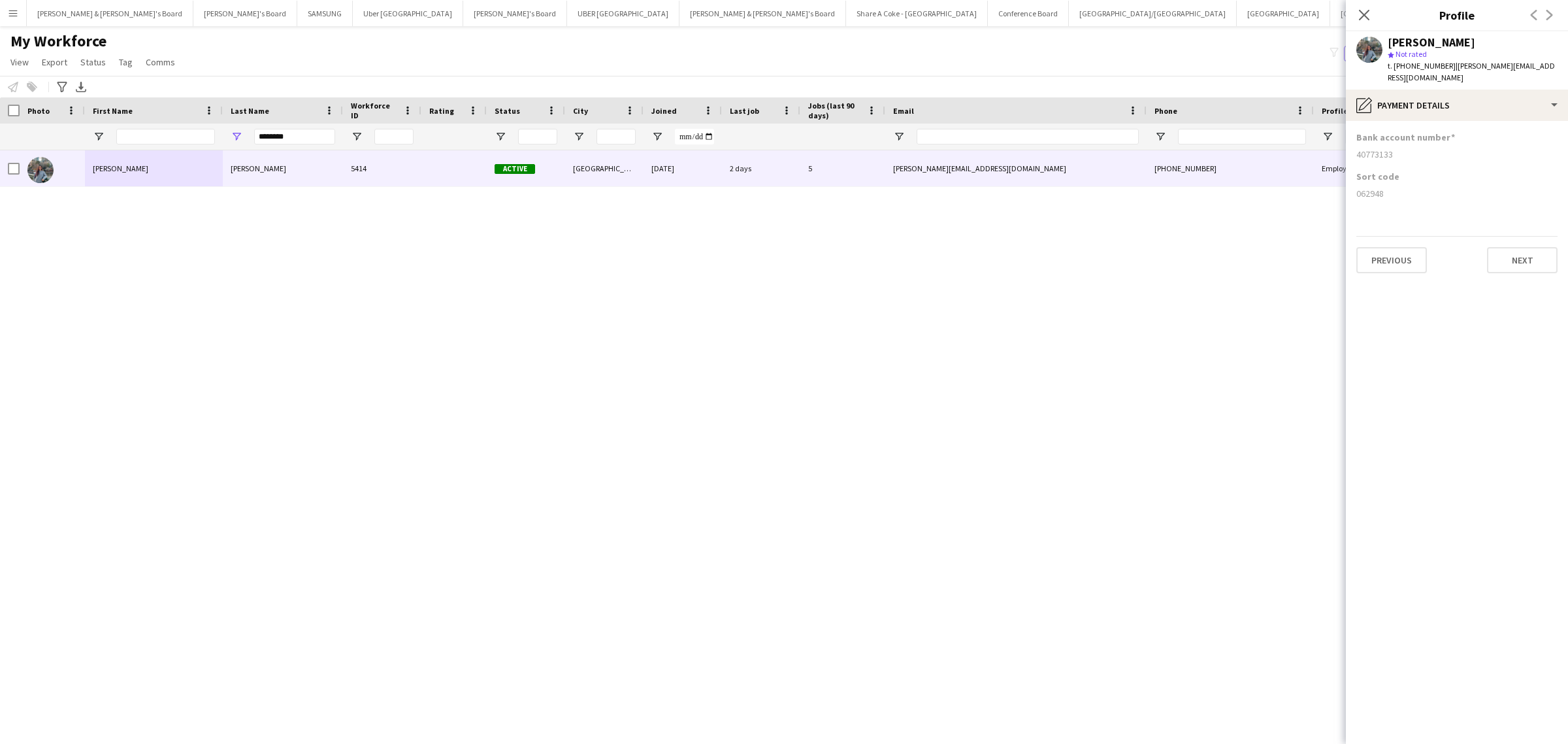
drag, startPoint x: 1357, startPoint y: 184, endPoint x: 1390, endPoint y: 184, distance: 33.0
click at [1390, 188] on div "062948" at bounding box center [1457, 193] width 201 height 12
copy div "062948"
drag, startPoint x: 1355, startPoint y: 144, endPoint x: 1442, endPoint y: 145, distance: 87.0
click at [1442, 145] on app-section-data-types "Bank account number [FINANCIAL_ID] Sort code [FINANCIAL_ID] Previous Next" at bounding box center [1457, 433] width 222 height 623
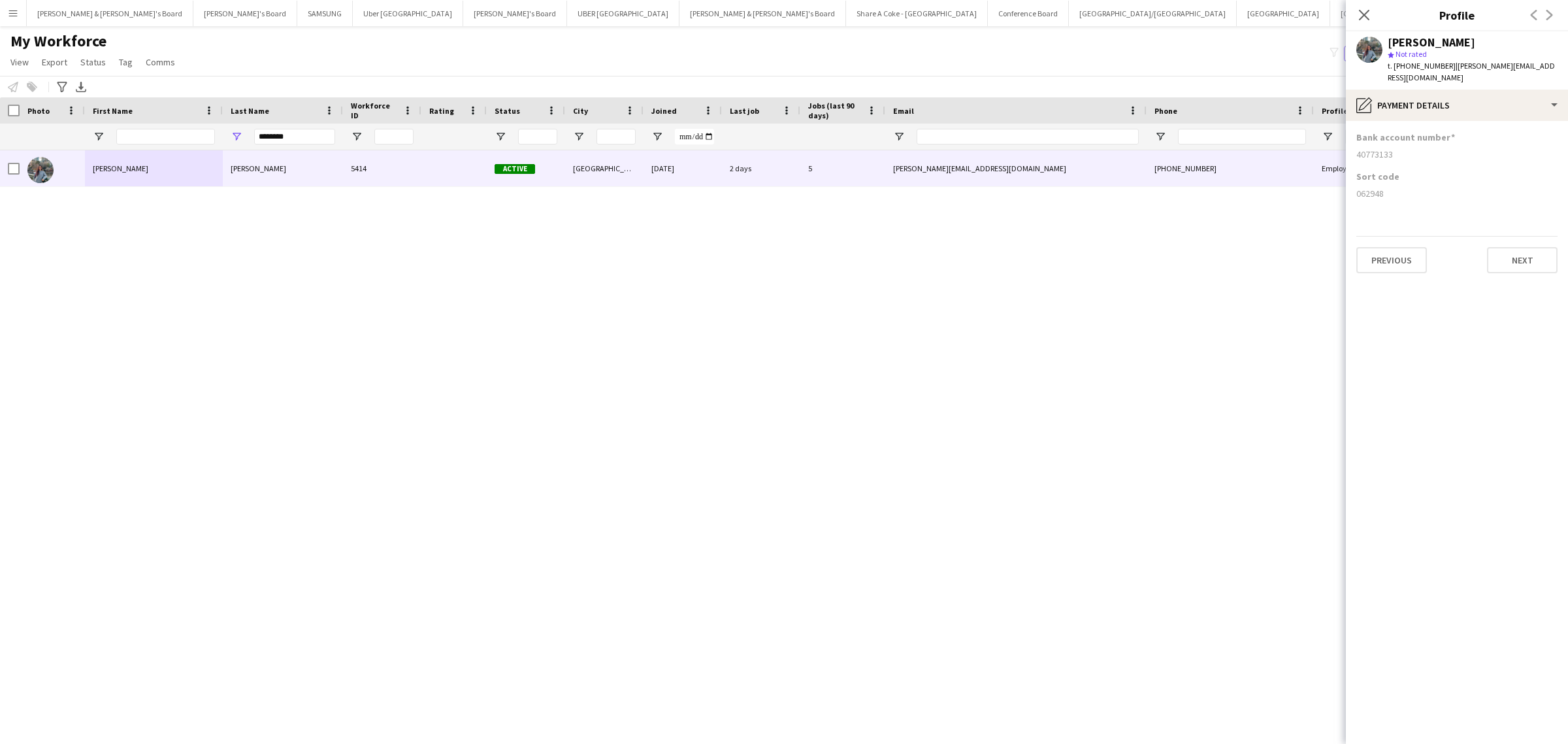
copy div "40773133"
